Goal: Ask a question

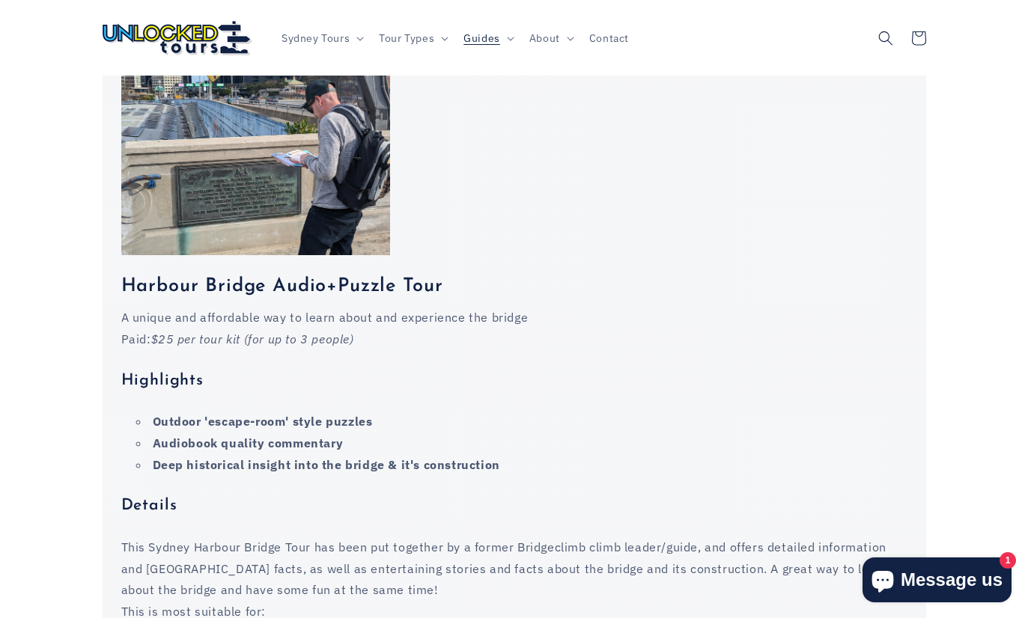
scroll to position [1505, 0]
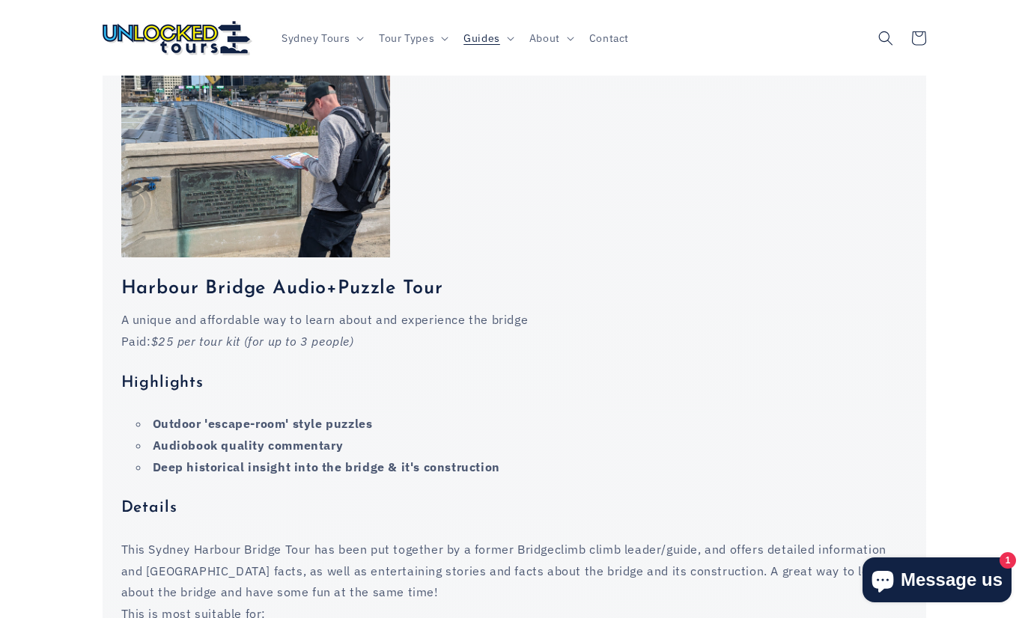
click at [900, 598] on icon "Chat window" at bounding box center [883, 580] width 36 height 36
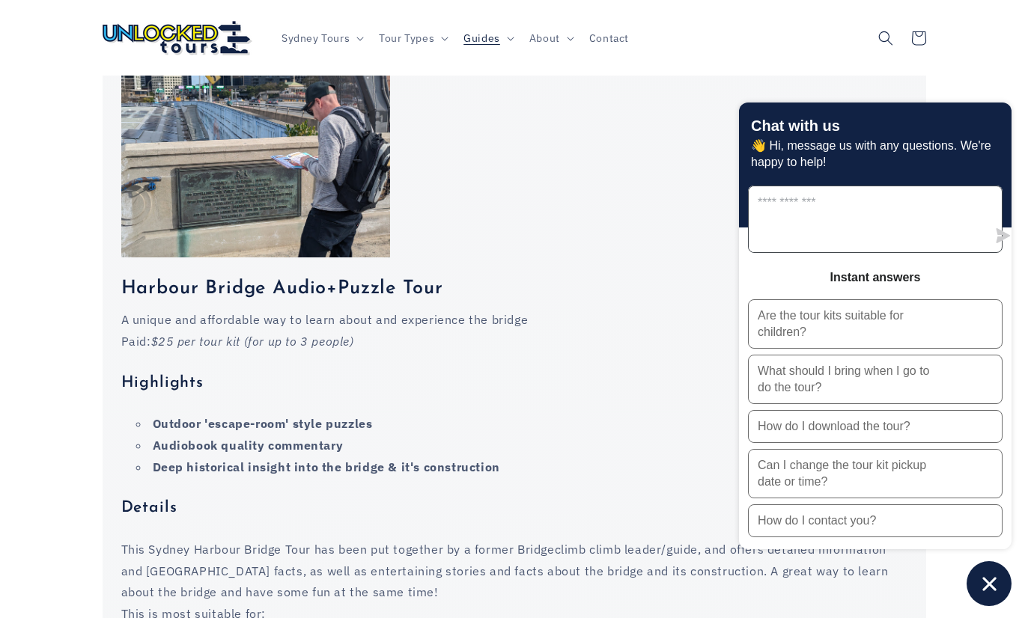
click at [889, 252] on textarea "Message us" at bounding box center [868, 219] width 238 height 66
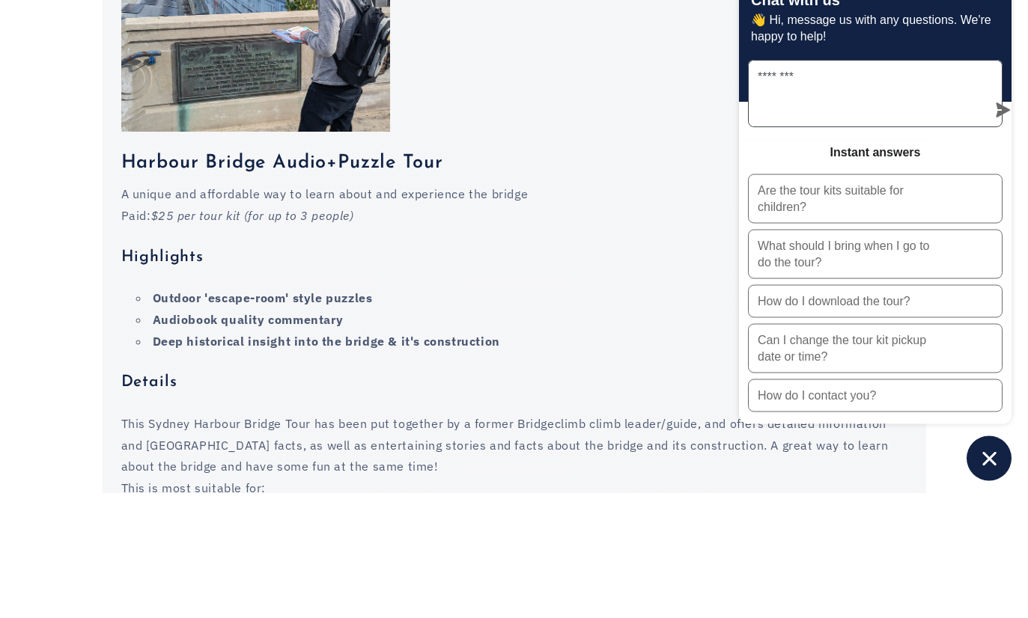
type textarea "********"
click at [746, 36] on div "Harbour Bridge Audio+Puzzle Tour A unique and affordable way to learn about and…" at bounding box center [514, 442] width 823 height 813
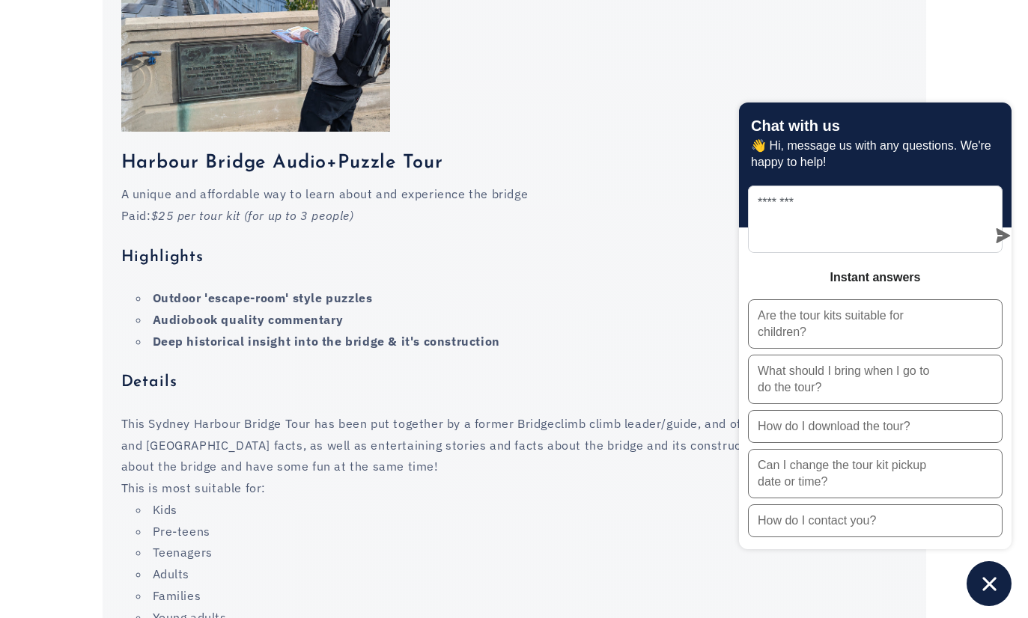
click at [968, 606] on button "Chat window" at bounding box center [988, 583] width 45 height 45
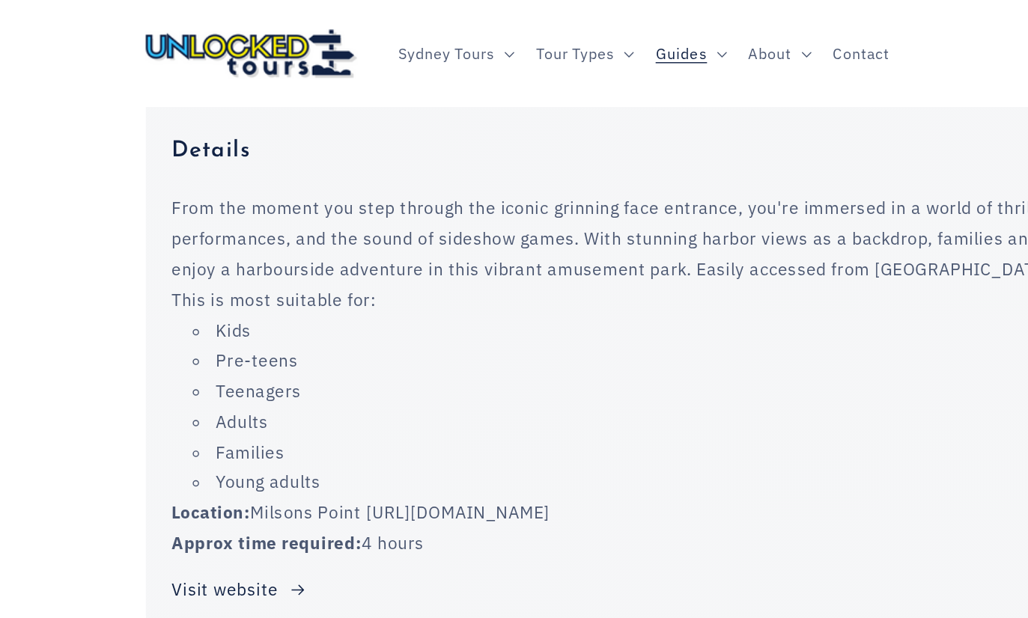
scroll to position [2776, 0]
click at [461, 352] on p "Location: [GEOGRAPHIC_DATA] [URL][DOMAIN_NAME]" at bounding box center [514, 363] width 786 height 22
click at [487, 352] on p "Location: [GEOGRAPHIC_DATA] [URL][DOMAIN_NAME]" at bounding box center [514, 363] width 786 height 22
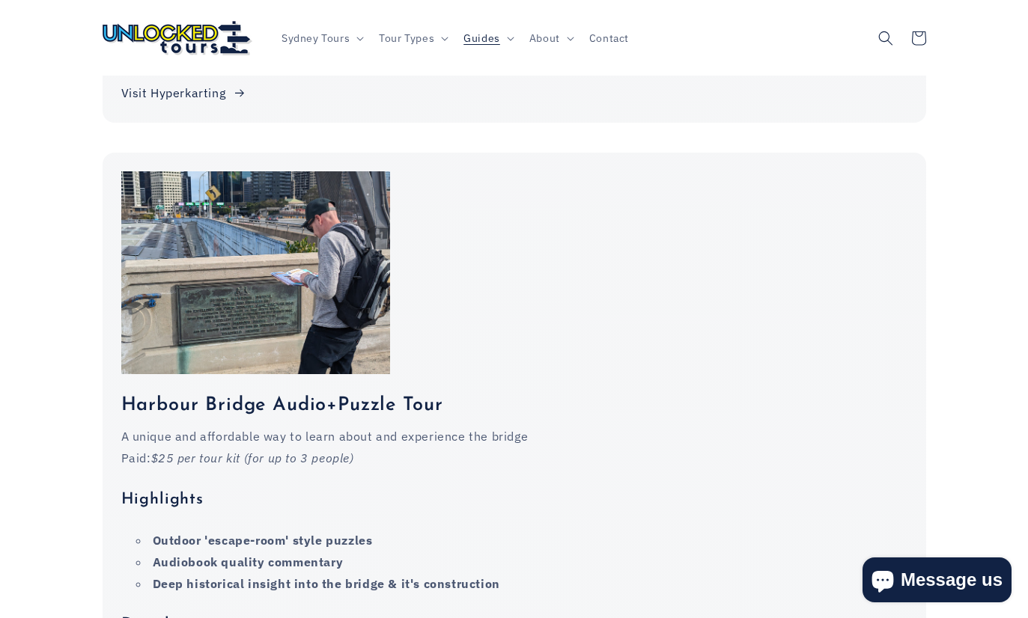
scroll to position [1372, 0]
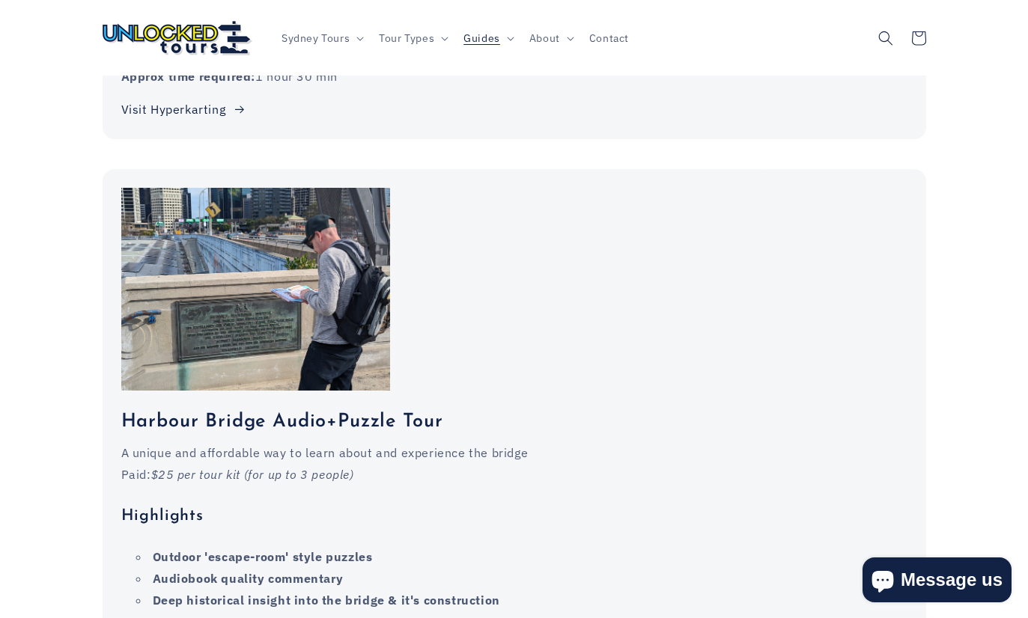
click at [923, 603] on button "Message us" at bounding box center [936, 580] width 149 height 45
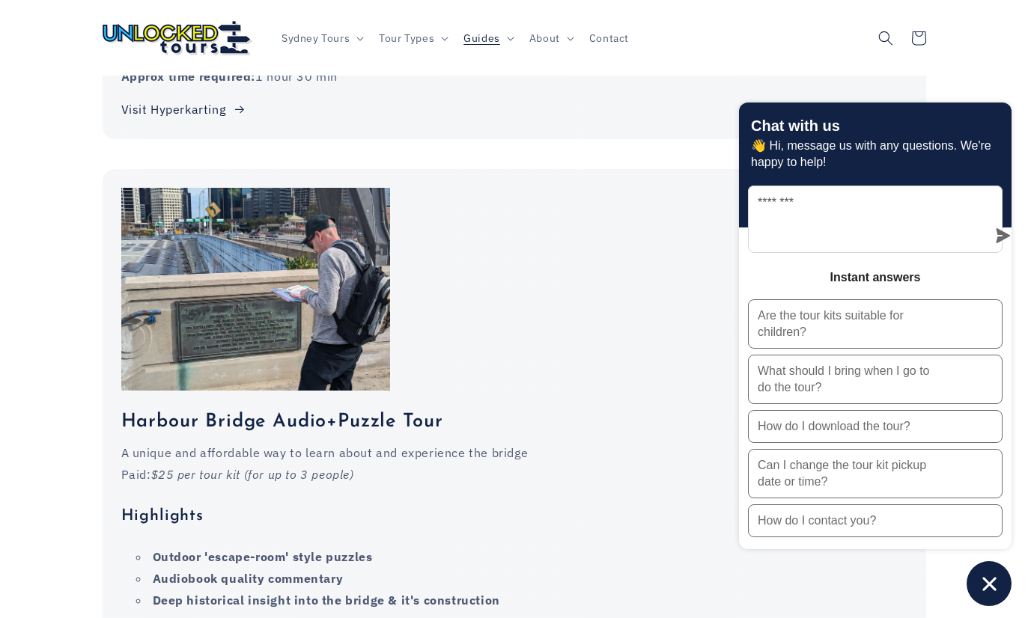
click at [926, 341] on p "Are the tour kits suitable for children?" at bounding box center [851, 324] width 187 height 33
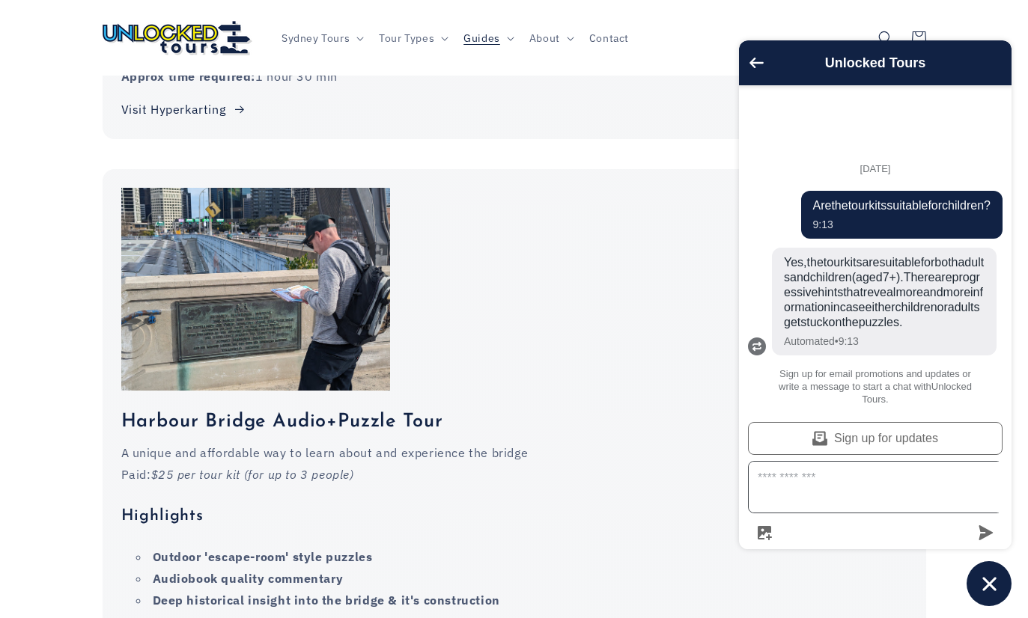
click at [953, 513] on textarea "Message us" at bounding box center [884, 487] width 271 height 51
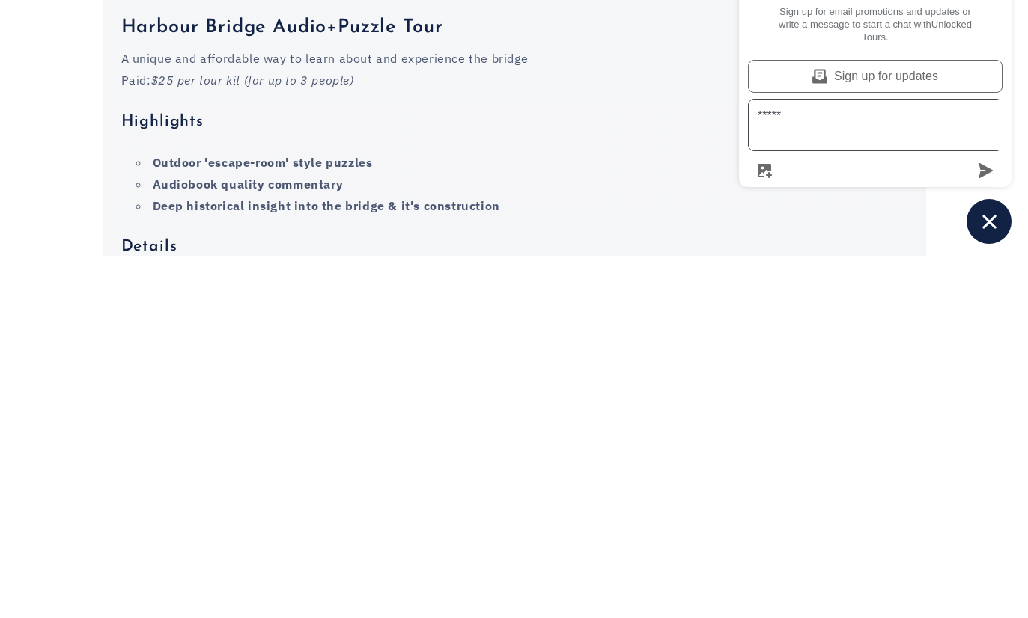
type textarea "*****"
click at [981, 419] on div "Sign up for updates *****" at bounding box center [875, 481] width 272 height 124
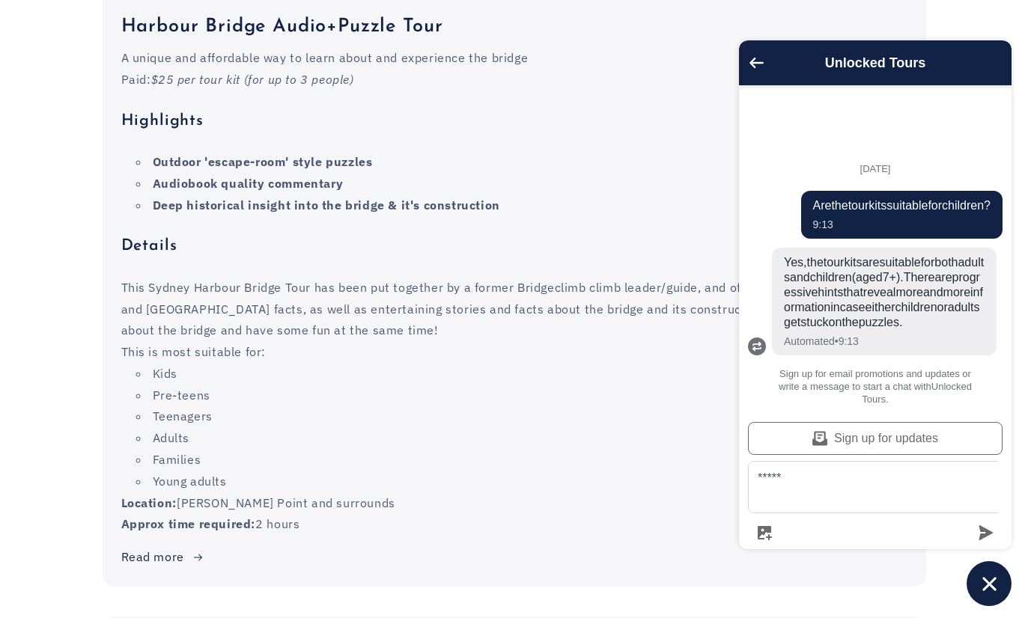
click at [981, 540] on icon "submit" at bounding box center [986, 532] width 14 height 15
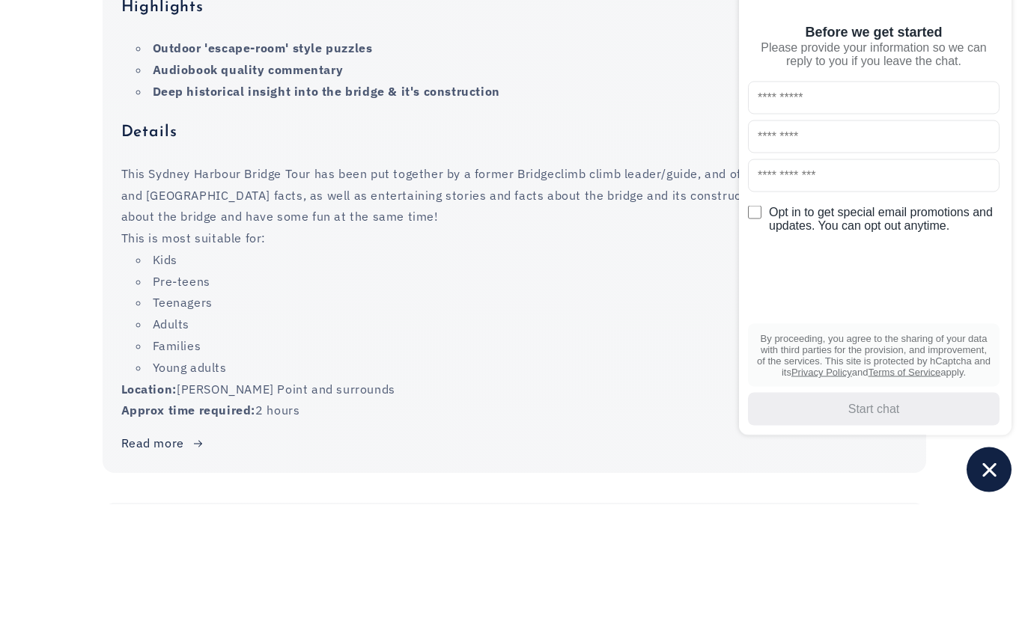
scroll to position [1881, 0]
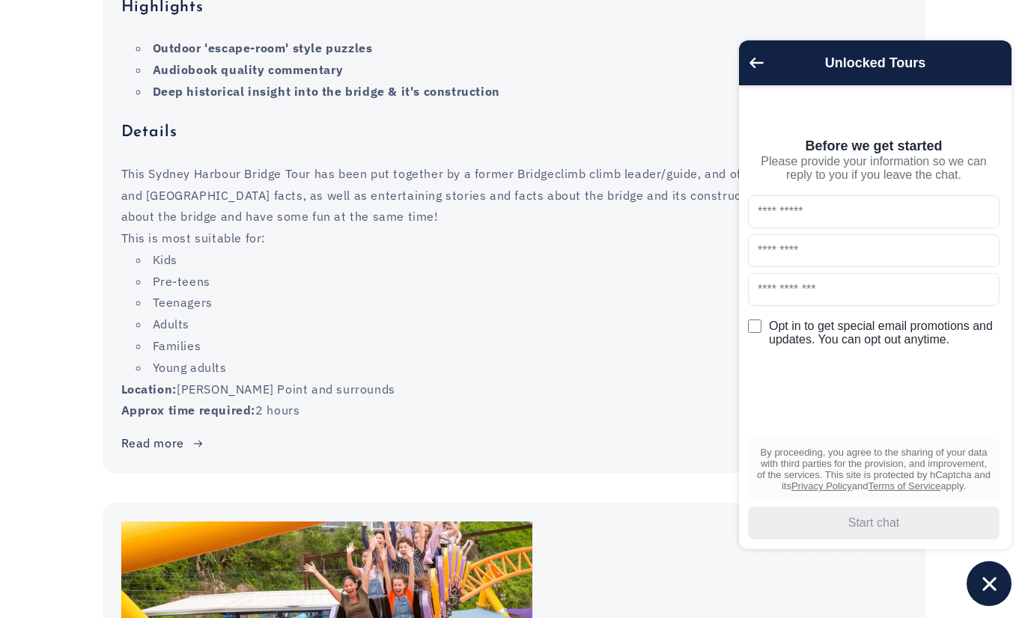
click at [752, 71] on button "Go back to the main screen" at bounding box center [756, 64] width 14 height 13
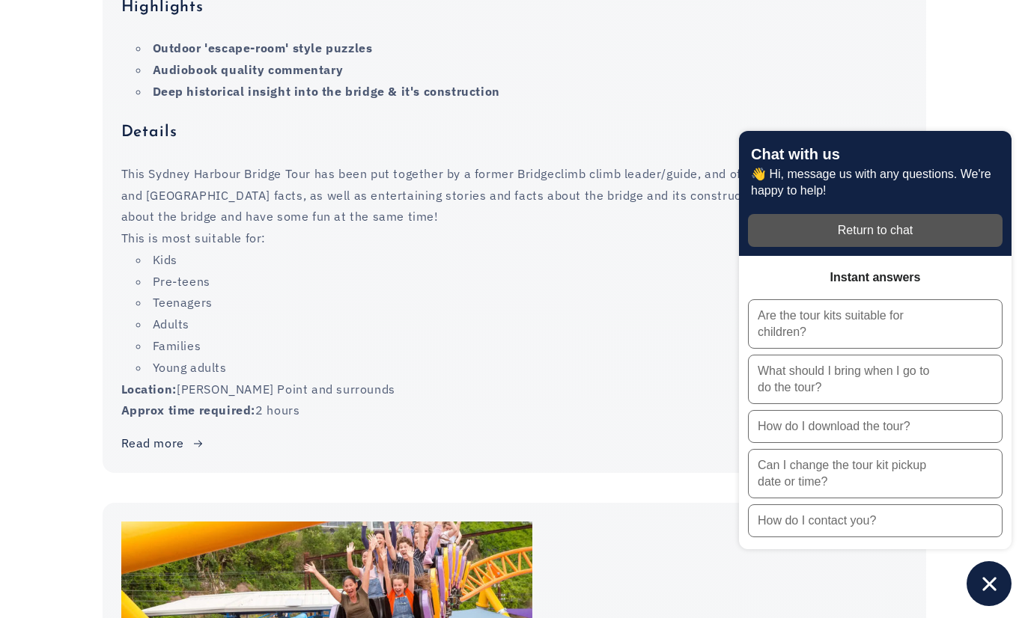
click at [987, 596] on icon "Chat window" at bounding box center [989, 584] width 23 height 23
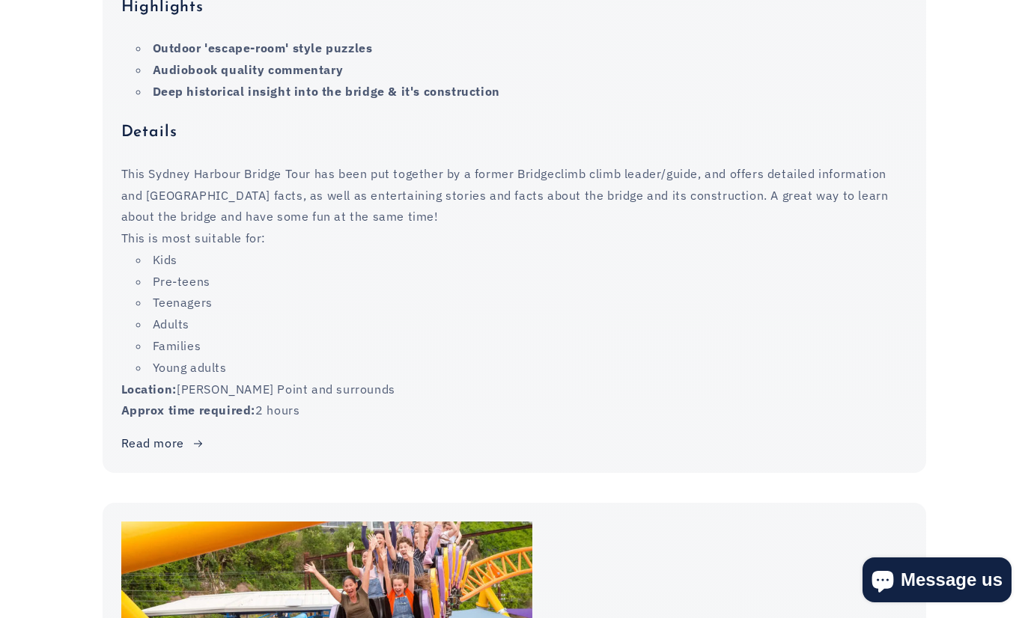
click at [966, 591] on span "Message us" at bounding box center [952, 580] width 102 height 22
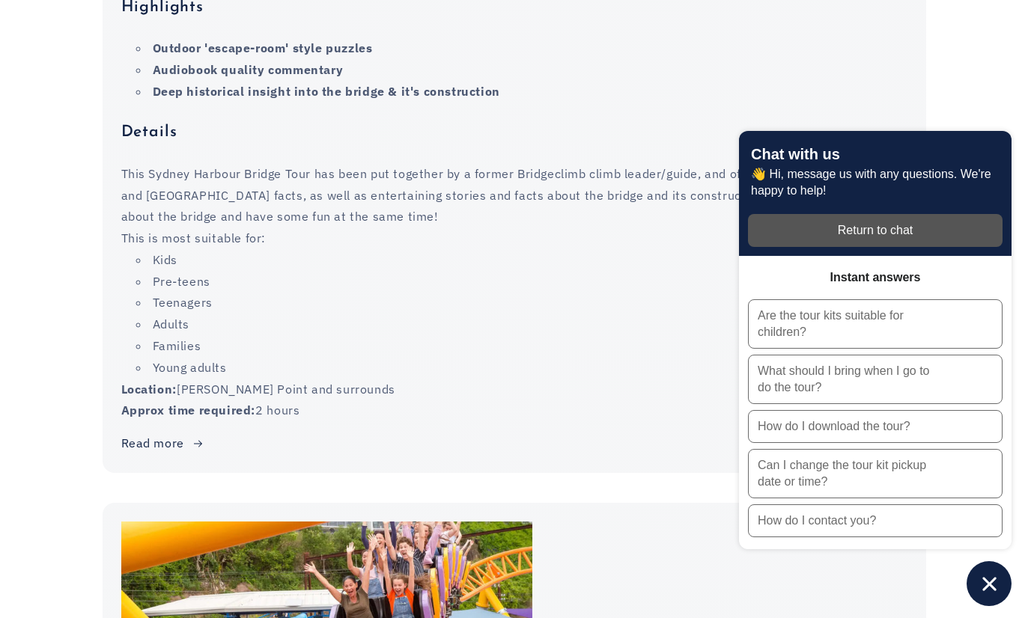
click at [922, 443] on button "How do I download the tour?" at bounding box center [875, 426] width 255 height 33
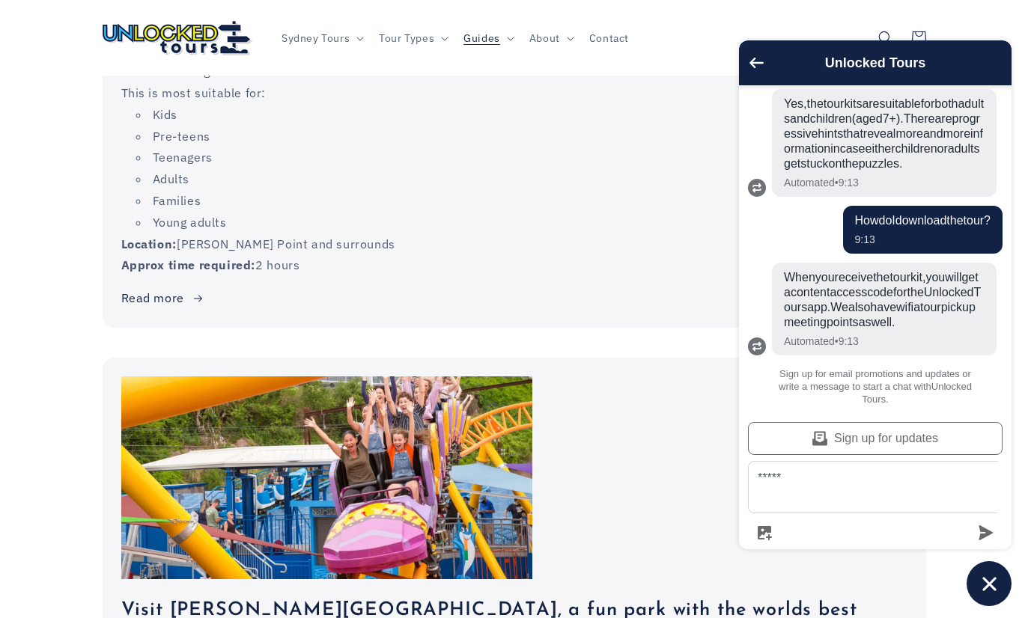
scroll to position [168, 0]
click at [993, 540] on form "*****" at bounding box center [875, 500] width 255 height 79
click at [978, 540] on form "*****" at bounding box center [875, 500] width 255 height 79
click at [754, 85] on div "Unlocked Tours" at bounding box center [875, 62] width 272 height 45
click at [755, 71] on button "Go back to the main screen" at bounding box center [756, 64] width 14 height 13
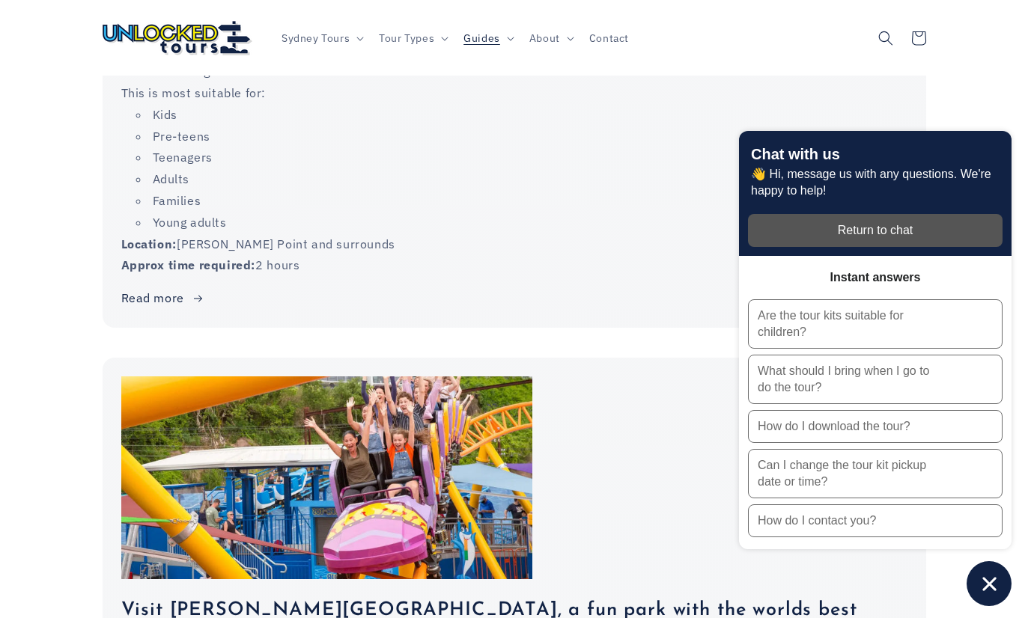
click at [756, 190] on li "Families" at bounding box center [521, 201] width 771 height 22
click at [965, 606] on div "Chat with us 👋 Hi, message us with any questions. We're happy to help! Return t…" at bounding box center [875, 368] width 272 height 475
click at [987, 596] on icon "Chat window" at bounding box center [989, 584] width 23 height 23
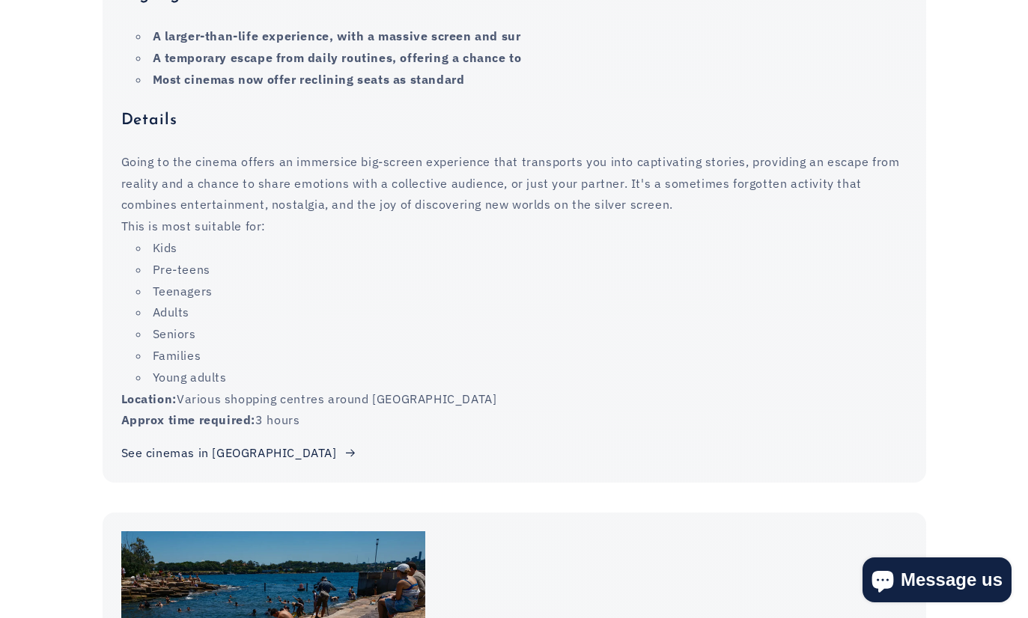
scroll to position [6199, 0]
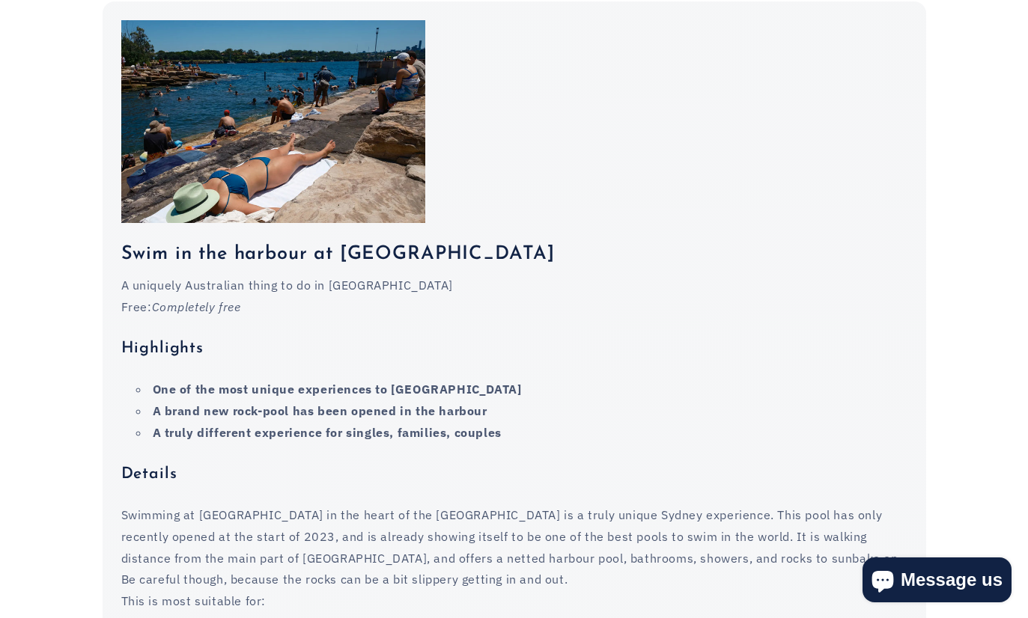
scroll to position [6787, 0]
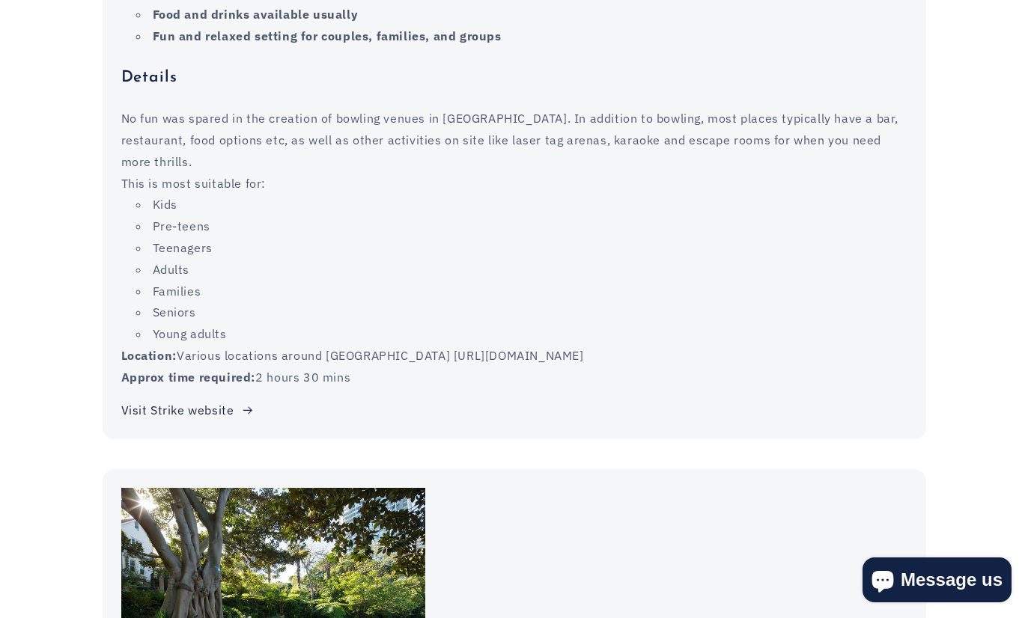
scroll to position [7940, 0]
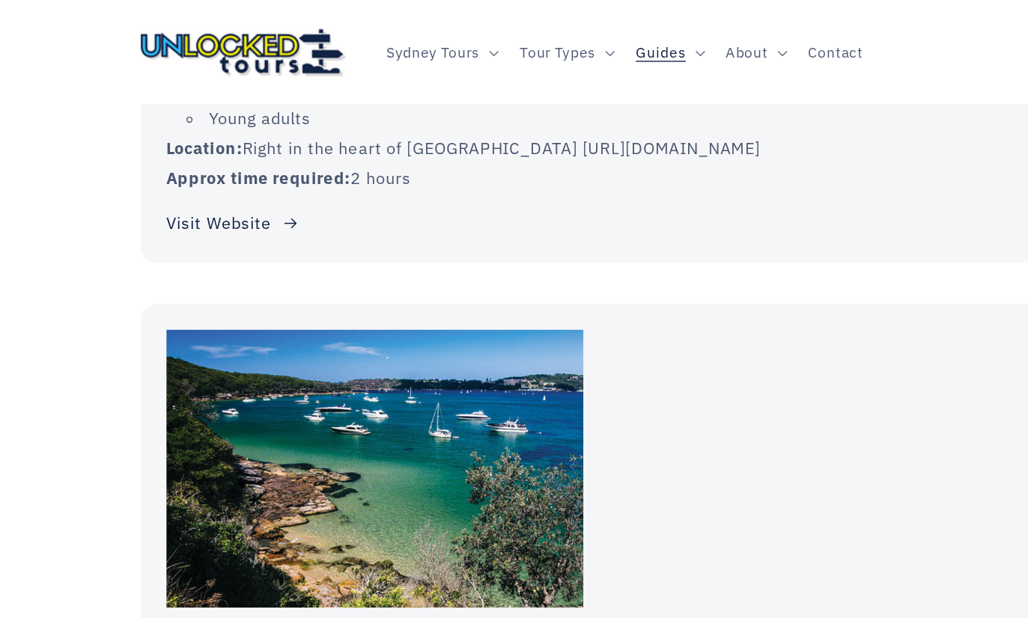
click at [683, 222] on div "Do the Spit to Manly Walk A stunning walk through [PERSON_NAME] and past hidden…" at bounding box center [514, 596] width 823 height 749
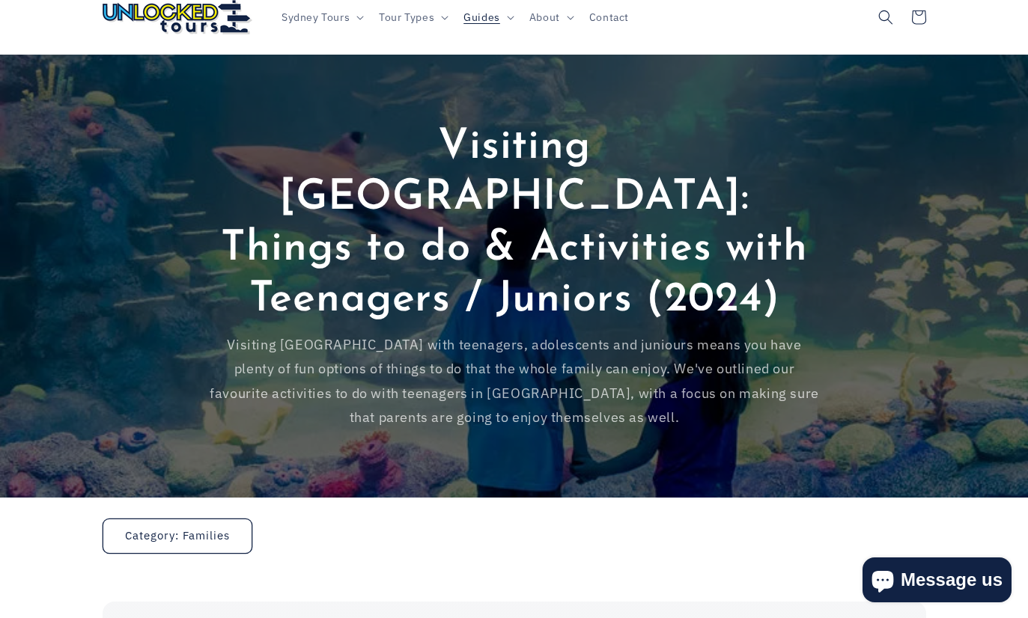
scroll to position [0, 0]
